Goal: Check status: Check status

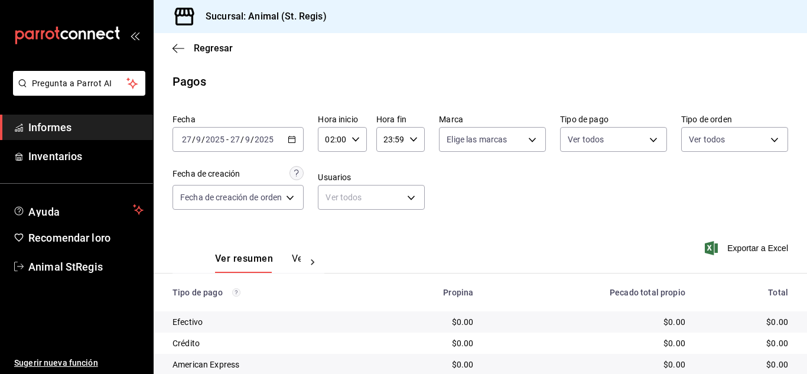
scroll to position [148, 0]
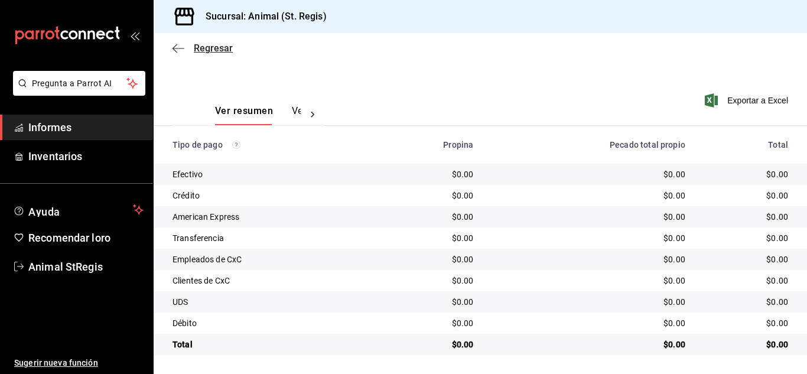
click at [209, 50] on font "Regresar" at bounding box center [213, 48] width 39 height 11
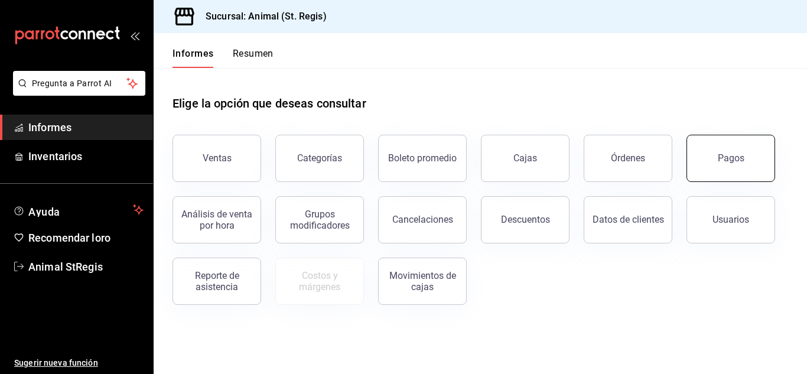
click at [737, 153] on font "Pagos" at bounding box center [731, 157] width 27 height 11
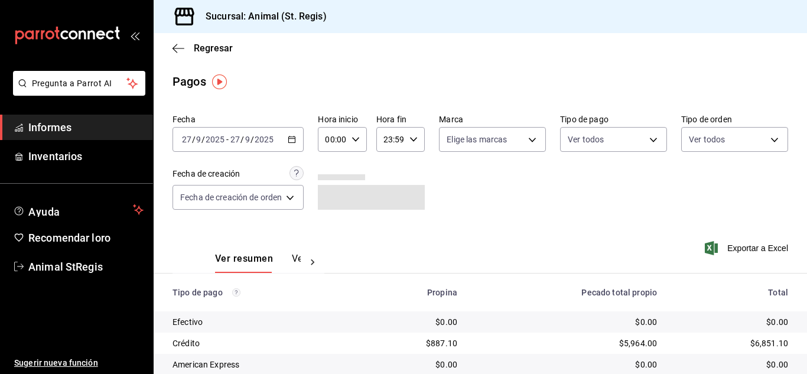
click at [357, 136] on icon "button" at bounding box center [356, 139] width 8 height 8
click at [330, 223] on font "02" at bounding box center [331, 226] width 9 height 9
type input "02:00"
click at [551, 217] on div at bounding box center [403, 187] width 807 height 374
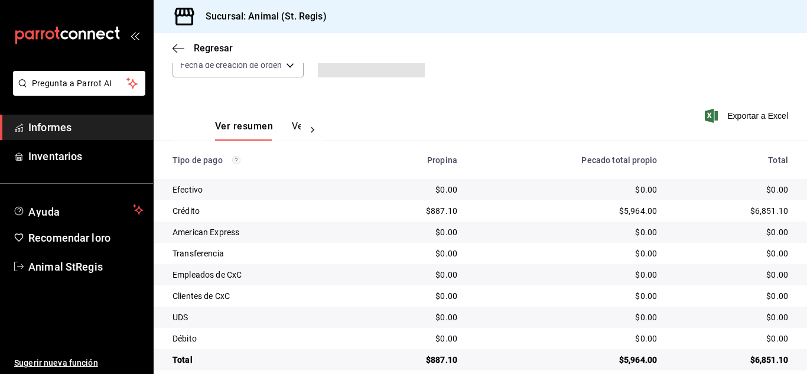
scroll to position [148, 0]
